Goal: Task Accomplishment & Management: Manage account settings

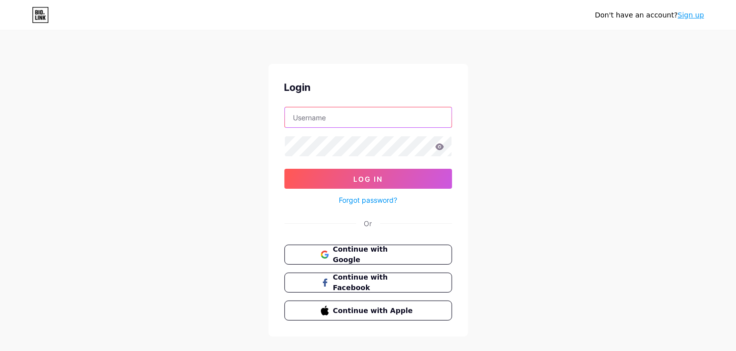
click at [358, 116] on input "text" at bounding box center [368, 117] width 167 height 20
click at [518, 171] on div "Don't have an account? Sign up Login Log In Forgot password? Or Continue with G…" at bounding box center [368, 184] width 736 height 368
click at [375, 260] on button "Continue with Google" at bounding box center [368, 254] width 170 height 20
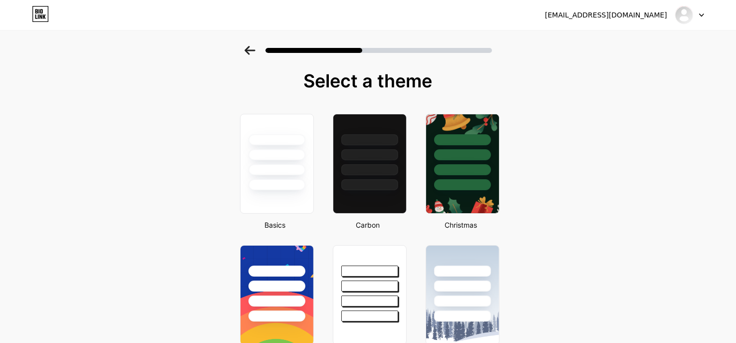
click at [250, 50] on icon at bounding box center [249, 50] width 10 height 9
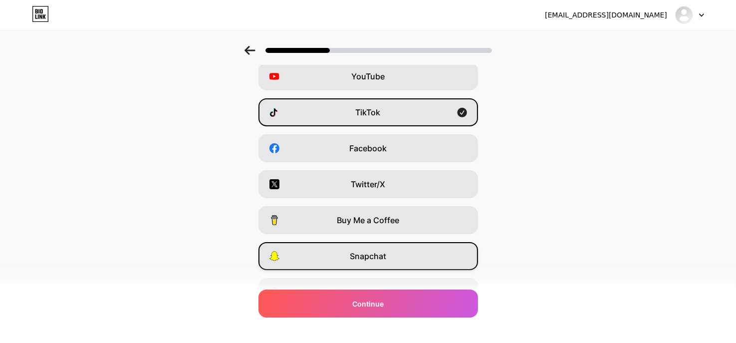
scroll to position [137, 0]
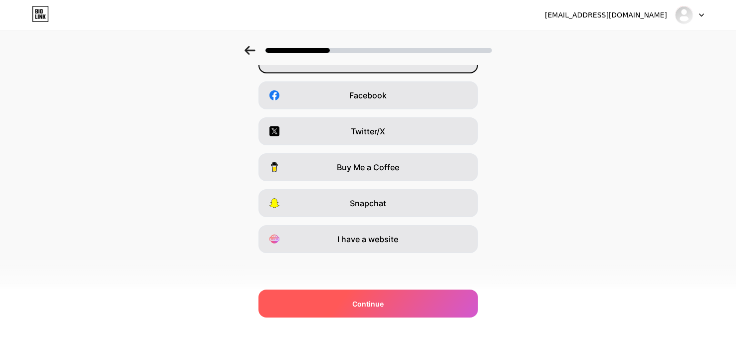
click at [401, 299] on div "Continue" at bounding box center [367, 303] width 219 height 28
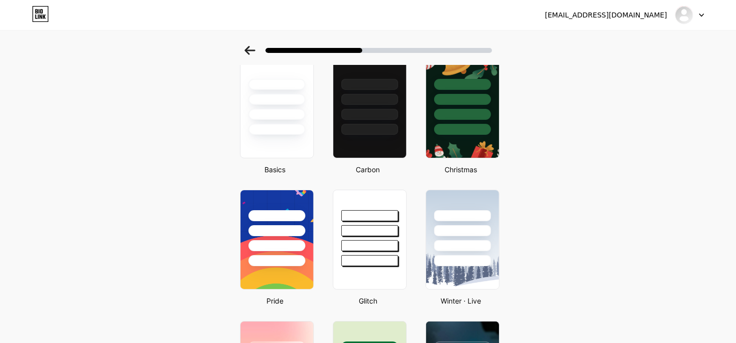
scroll to position [150, 0]
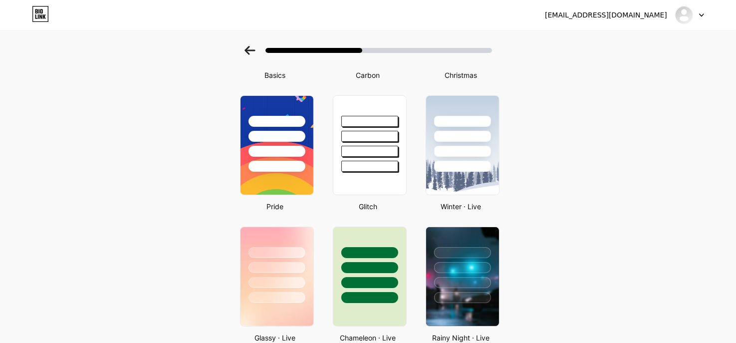
click at [697, 12] on div at bounding box center [689, 15] width 29 height 18
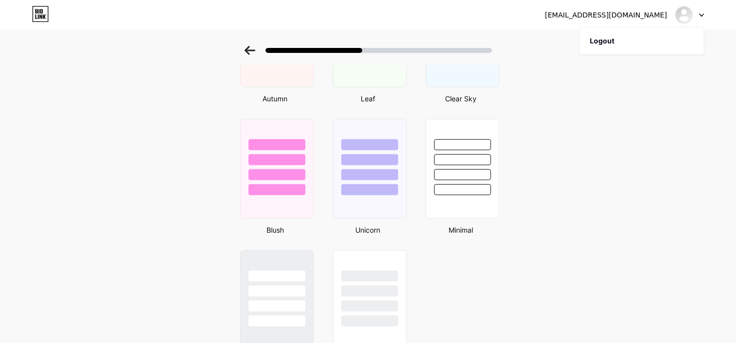
scroll to position [842, 0]
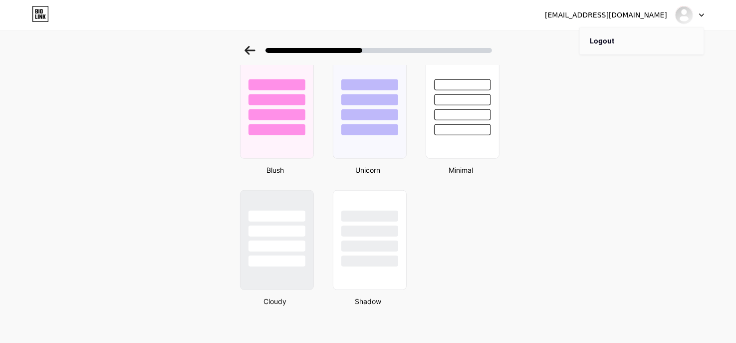
click at [604, 44] on li "Logout" at bounding box center [642, 40] width 124 height 27
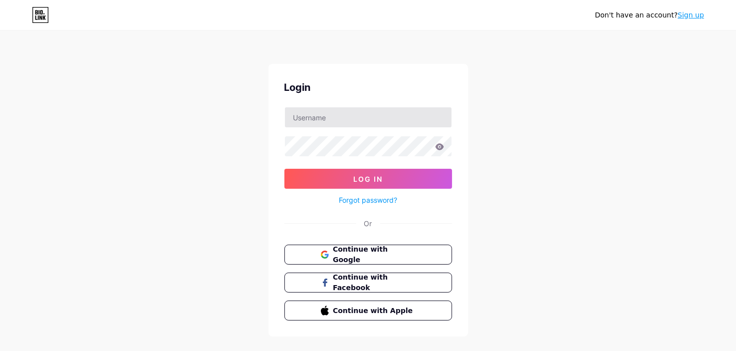
click at [337, 101] on div "Login Log In Forgot password? Or Continue with Google Continue with Facebook Co…" at bounding box center [368, 200] width 200 height 272
click at [318, 123] on input "text" at bounding box center [368, 117] width 167 height 20
click at [625, 217] on div "Don't have an account? Sign up Login Log In Forgot password? Or Continue with G…" at bounding box center [368, 184] width 736 height 368
click at [348, 257] on span "Continue with Google" at bounding box center [373, 254] width 83 height 21
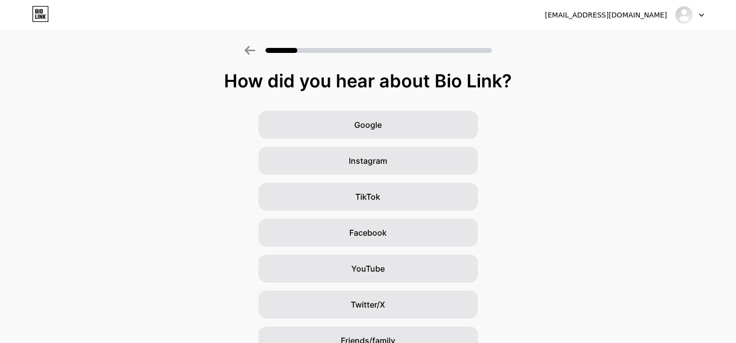
click at [688, 23] on div at bounding box center [689, 15] width 29 height 18
click at [605, 36] on li "Logout" at bounding box center [642, 40] width 124 height 27
click at [603, 42] on div at bounding box center [368, 47] width 736 height 35
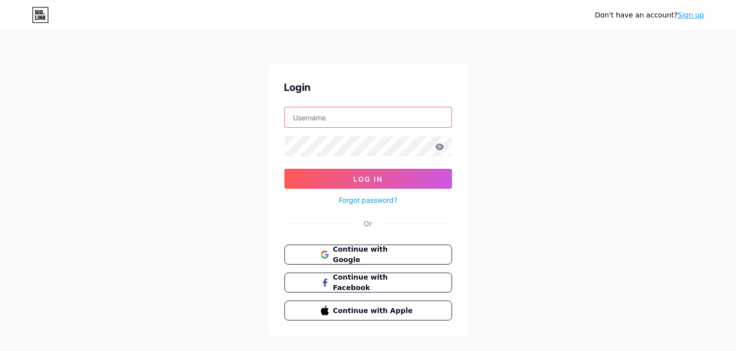
click at [345, 121] on input "text" at bounding box center [368, 117] width 167 height 20
click at [217, 253] on div "Don't have an account? Sign up Login Log In Forgot password? Or Continue with G…" at bounding box center [368, 184] width 736 height 368
click at [398, 250] on span "Continue with Google" at bounding box center [373, 254] width 83 height 21
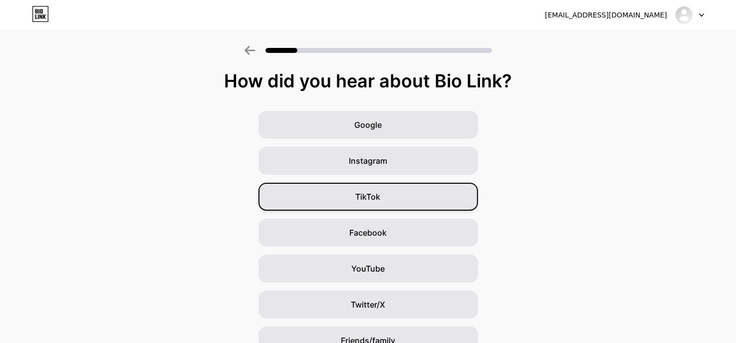
click at [391, 193] on div "TikTok" at bounding box center [367, 197] width 219 height 28
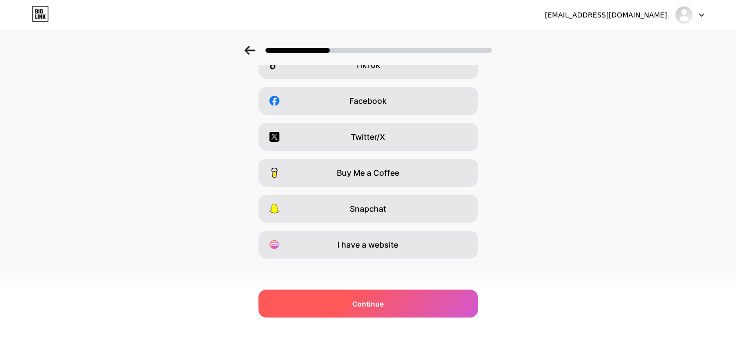
scroll to position [137, 0]
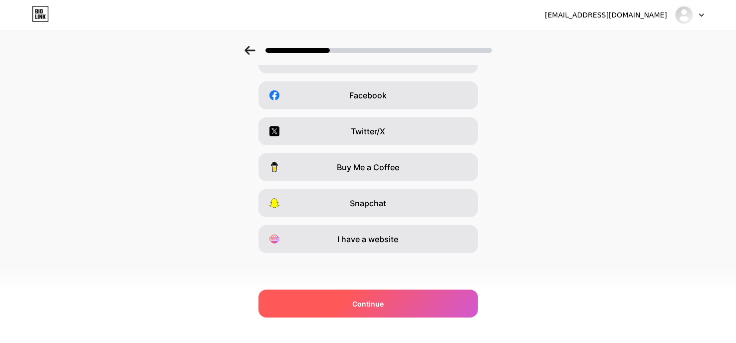
click at [418, 302] on div "Continue" at bounding box center [367, 303] width 219 height 28
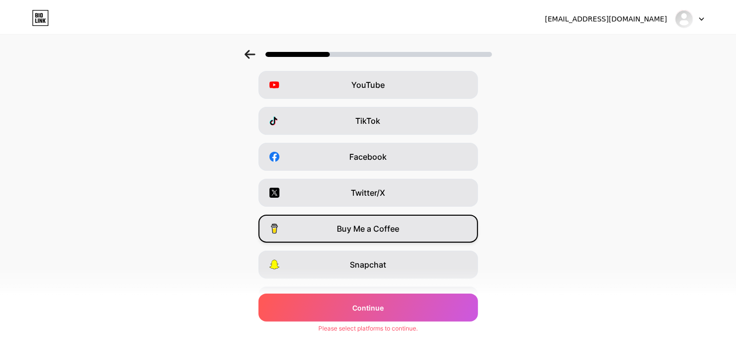
scroll to position [0, 0]
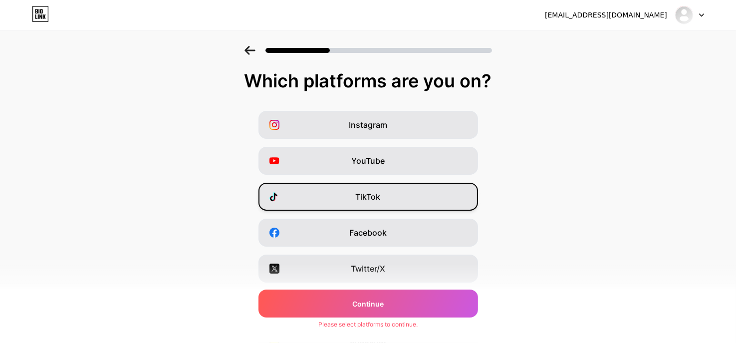
click at [381, 209] on div "TikTok" at bounding box center [367, 197] width 219 height 28
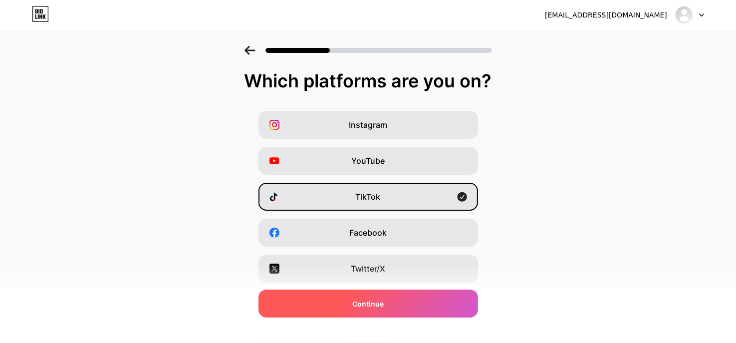
click at [421, 305] on div "Continue" at bounding box center [367, 303] width 219 height 28
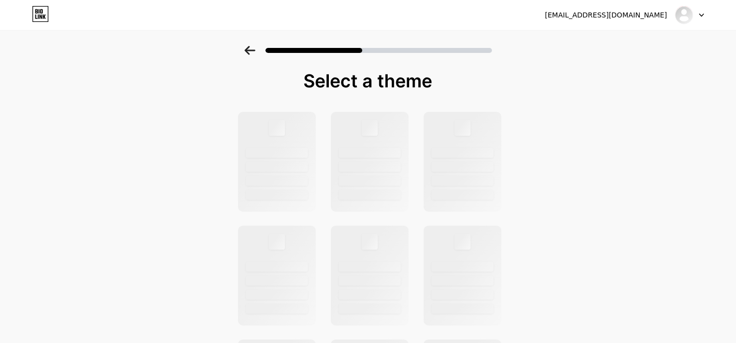
click at [58, 15] on div "duyprotvptt@gmail.com Logout" at bounding box center [368, 15] width 736 height 18
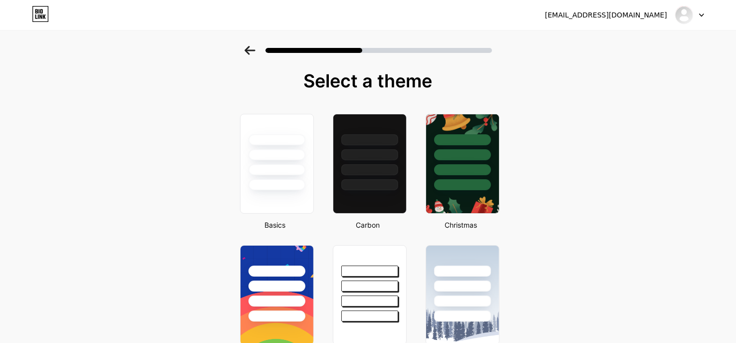
click at [16, 19] on div "duyprotvptt@gmail.com Logout" at bounding box center [368, 15] width 736 height 18
click at [44, 13] on icon at bounding box center [40, 14] width 17 height 16
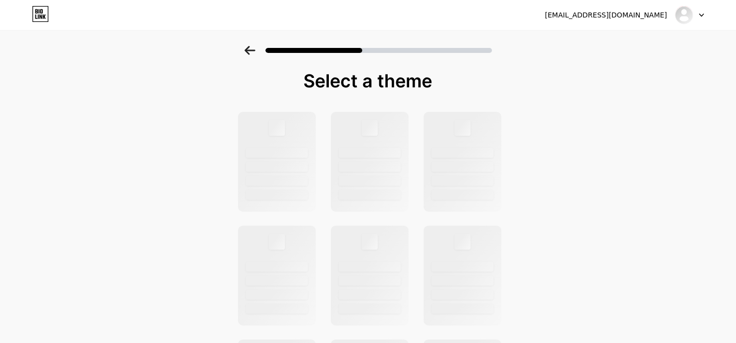
click at [702, 18] on div at bounding box center [689, 15] width 29 height 18
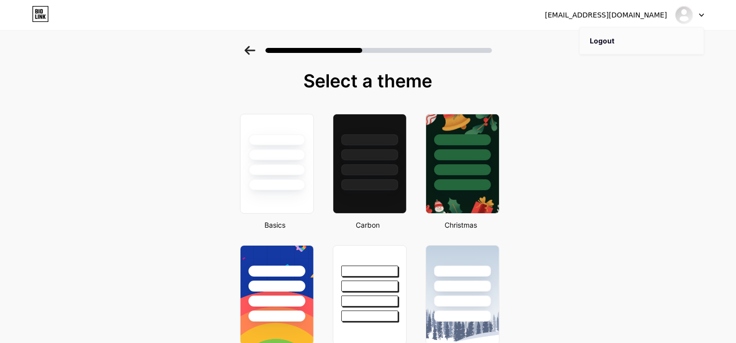
click at [618, 41] on li "Logout" at bounding box center [642, 40] width 124 height 27
click at [597, 43] on li "Logout" at bounding box center [642, 40] width 124 height 27
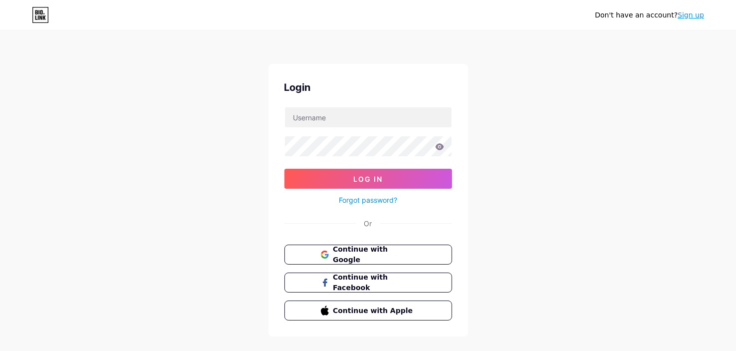
click at [691, 17] on link "Sign up" at bounding box center [690, 15] width 26 height 8
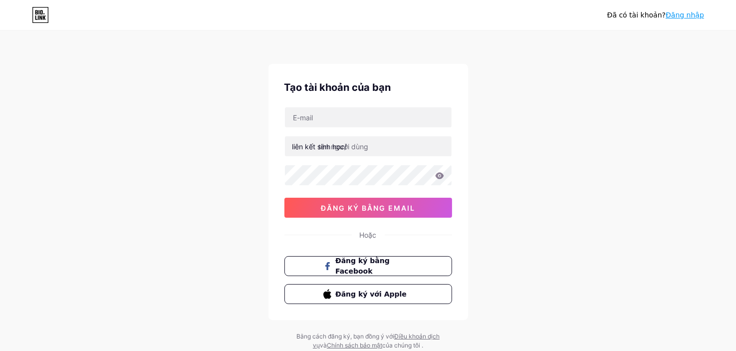
click at [591, 62] on div "Đã có tài khoản? Đăng nhập Tạo tài khoản của bạn liên kết sinh học/ đăng ký bằn…" at bounding box center [368, 191] width 736 height 382
click at [683, 15] on font "Đăng nhập" at bounding box center [684, 15] width 38 height 8
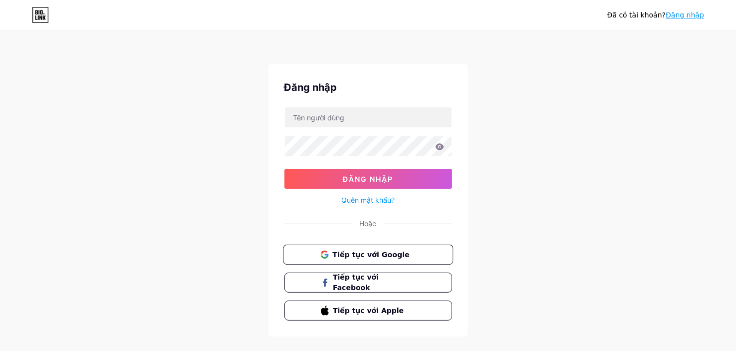
click at [404, 256] on span "Tiếp tục với Google" at bounding box center [373, 254] width 83 height 10
